Goal: Information Seeking & Learning: Find specific fact

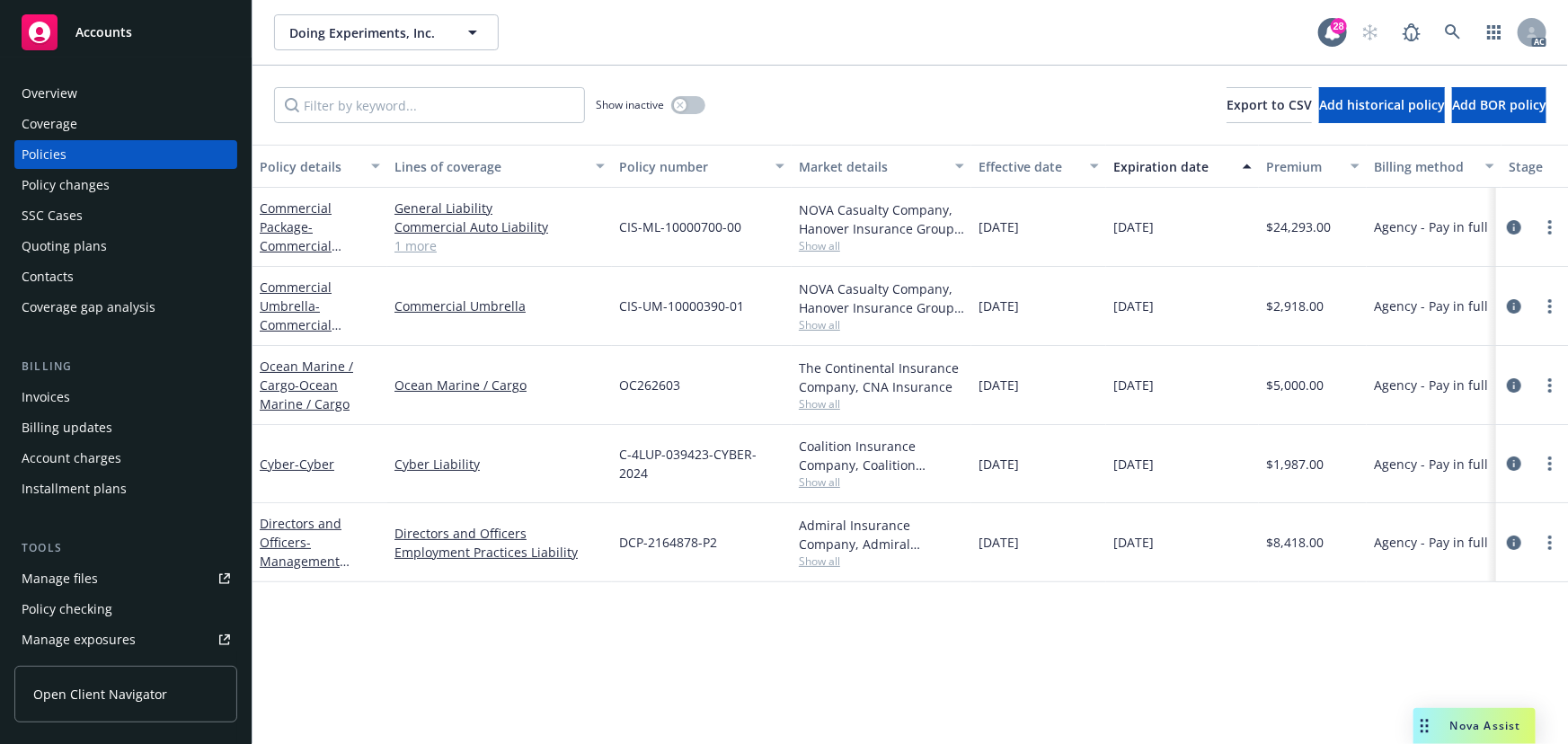
click at [419, 246] on link "1 more" at bounding box center [500, 246] width 211 height 18
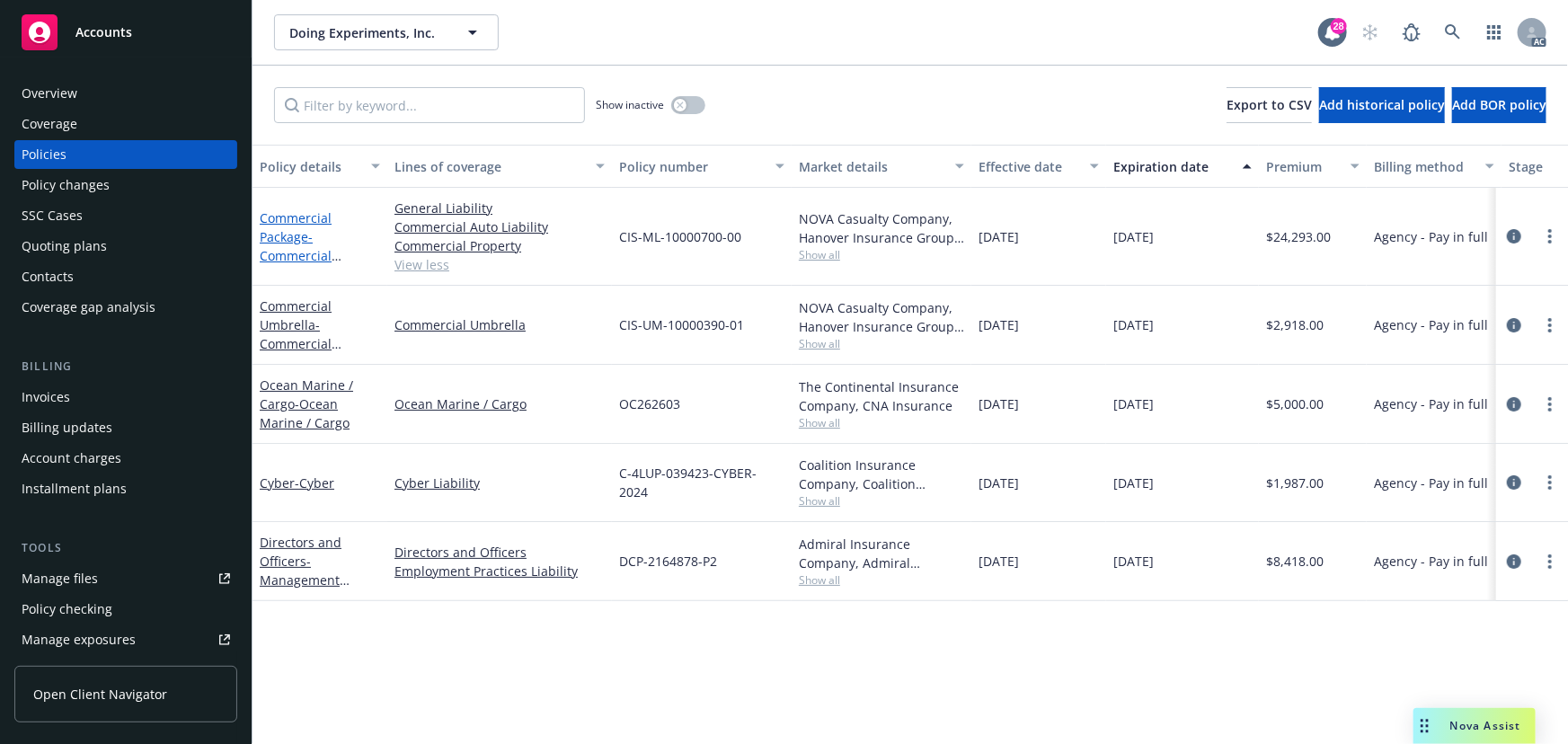
click at [312, 259] on span "- Commercial Package" at bounding box center [300, 255] width 82 height 55
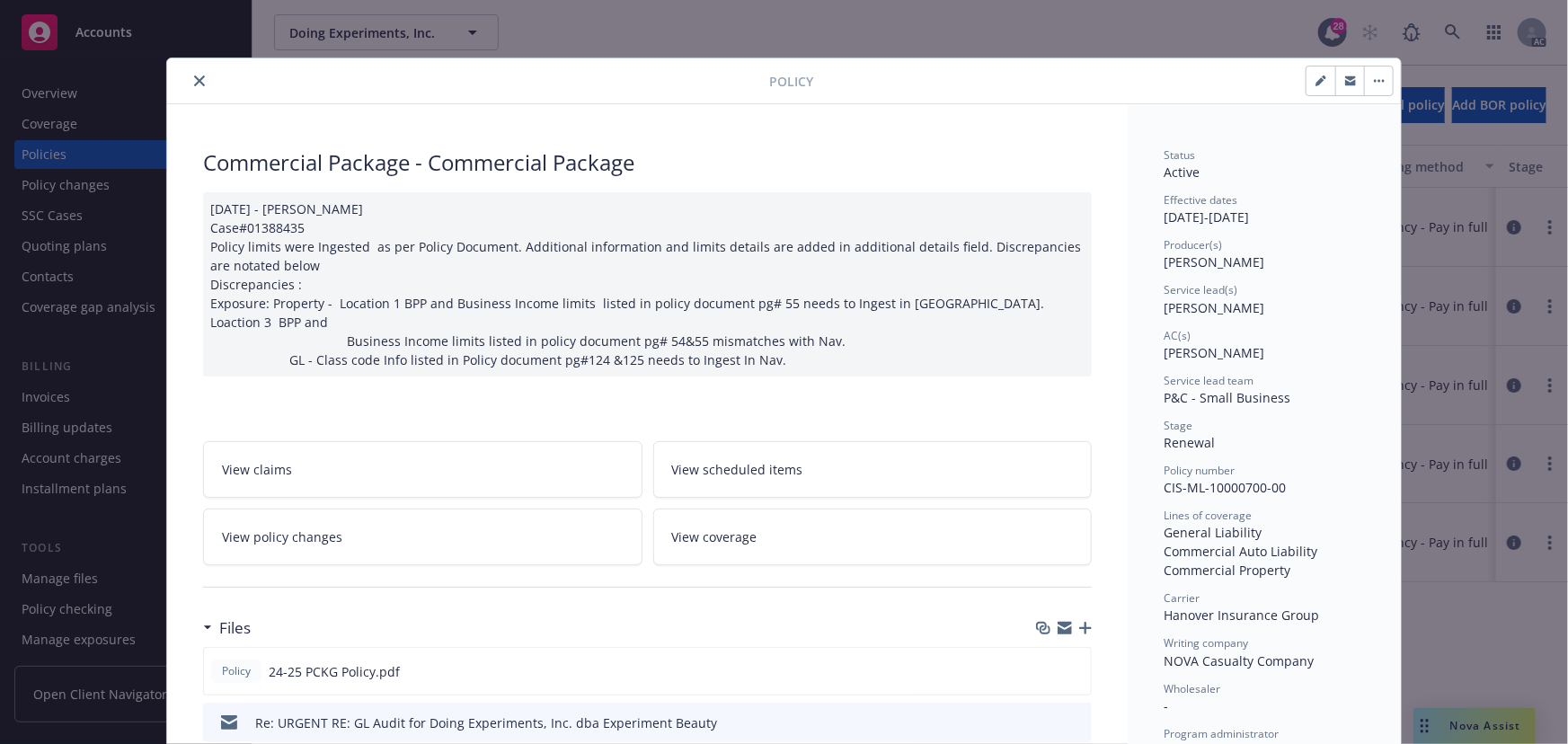
click at [287, 173] on div "Commercial Package - Commercial Package" at bounding box center [648, 163] width 889 height 30
drag, startPoint x: 194, startPoint y: 160, endPoint x: 404, endPoint y: 157, distance: 210.0
copy div "Commercial Package"
drag, startPoint x: 1278, startPoint y: 408, endPoint x: 1237, endPoint y: 309, distance: 107.2
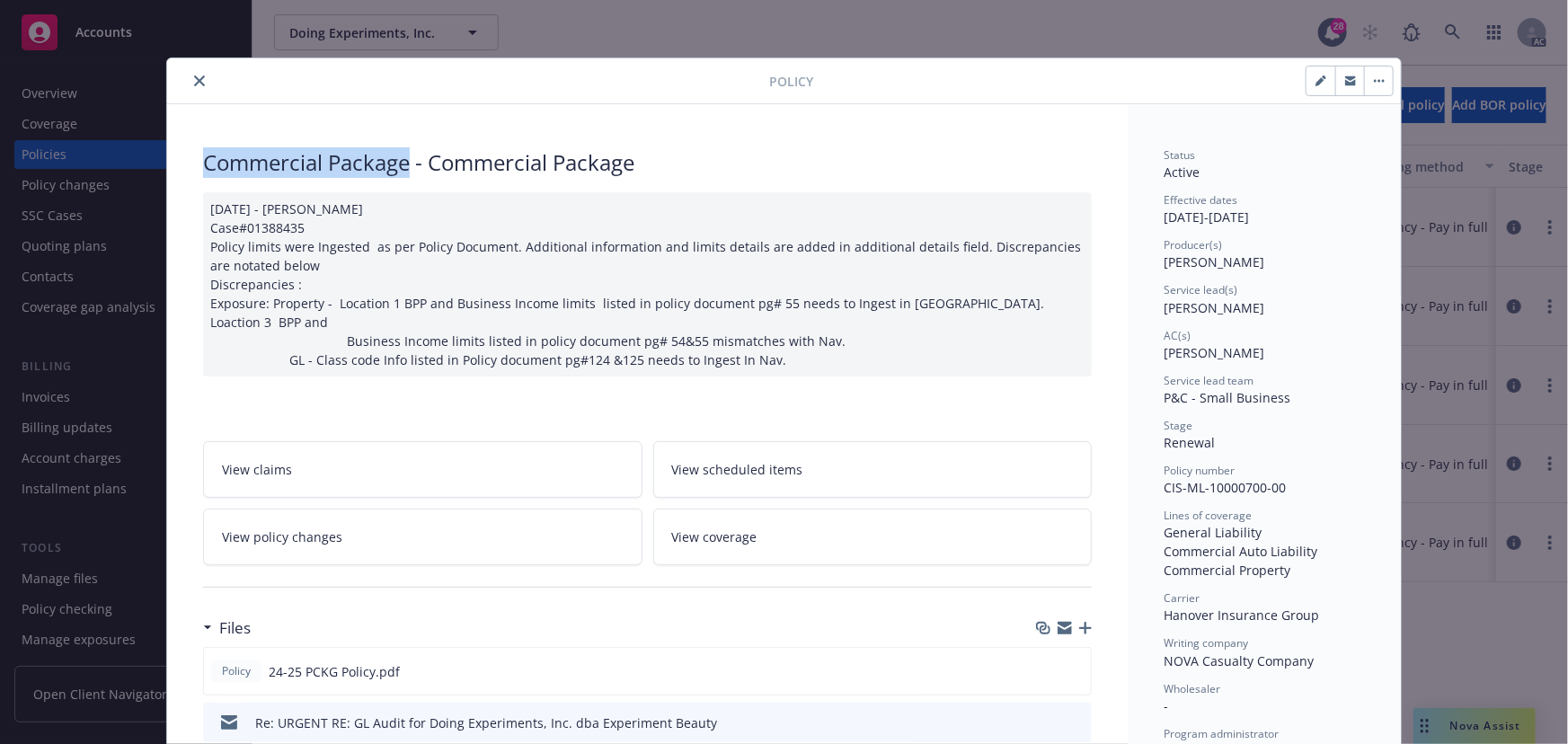
click at [1277, 408] on div "Status Active Effective dates [DATE] - [DATE] Producer(s) [PERSON_NAME] Service…" at bounding box center [1265, 590] width 201 height 884
drag, startPoint x: 1278, startPoint y: 486, endPoint x: 1160, endPoint y: 488, distance: 118.0
click at [1164, 488] on div "Policy number CIS-ML-10000700-00" at bounding box center [1265, 480] width 201 height 34
copy span "CIS-ML-10000700-00"
click at [194, 77] on icon "close" at bounding box center [200, 81] width 11 height 11
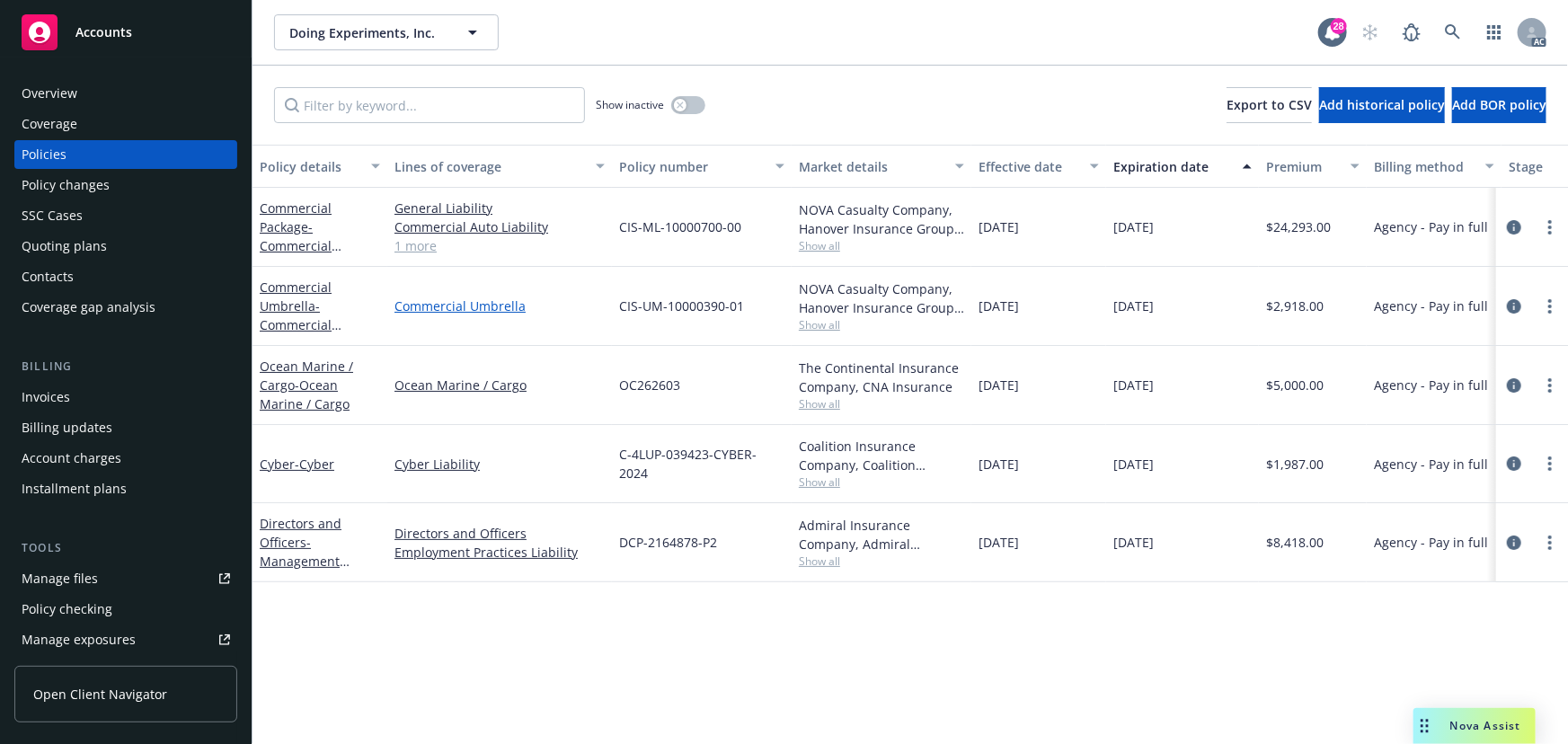
click at [497, 310] on link "Commercial Umbrella" at bounding box center [500, 306] width 211 height 18
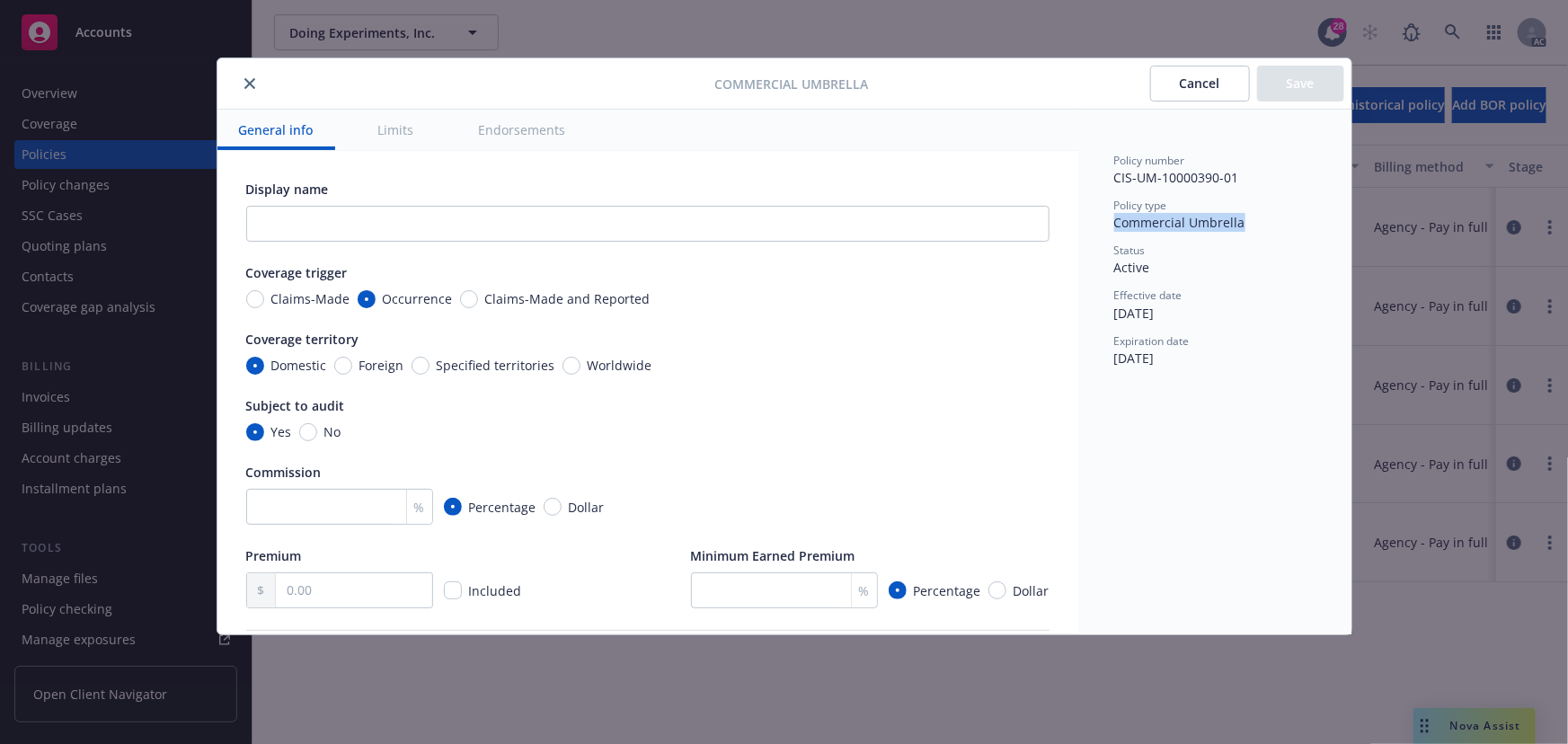
drag, startPoint x: 1248, startPoint y: 224, endPoint x: 1114, endPoint y: 226, distance: 134.0
click at [1114, 226] on div "Policy type Commercial Umbrella" at bounding box center [1215, 214] width 201 height 34
copy span "Commercial Umbrella"
drag, startPoint x: 1204, startPoint y: 90, endPoint x: 1258, endPoint y: 148, distance: 79.2
click at [1204, 90] on button "Cancel" at bounding box center [1200, 83] width 100 height 36
